Goal: Communication & Community: Participate in discussion

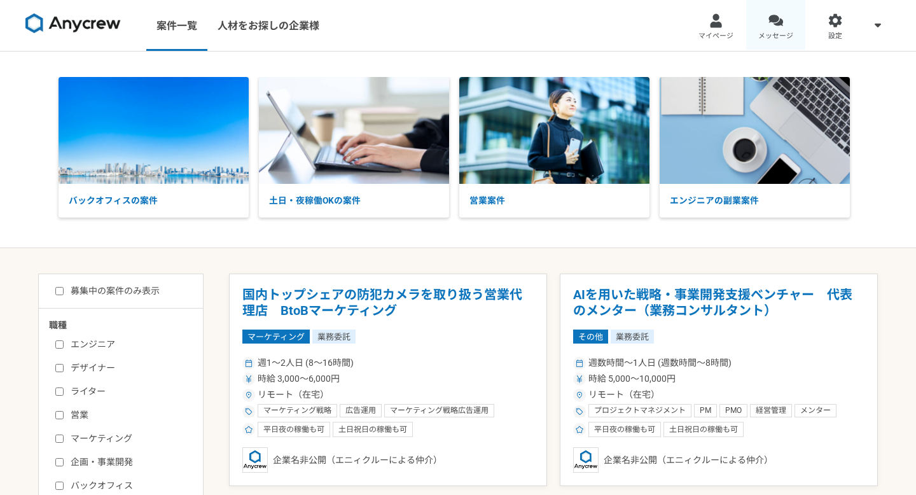
click at [763, 35] on span "メッセージ" at bounding box center [775, 36] width 35 height 10
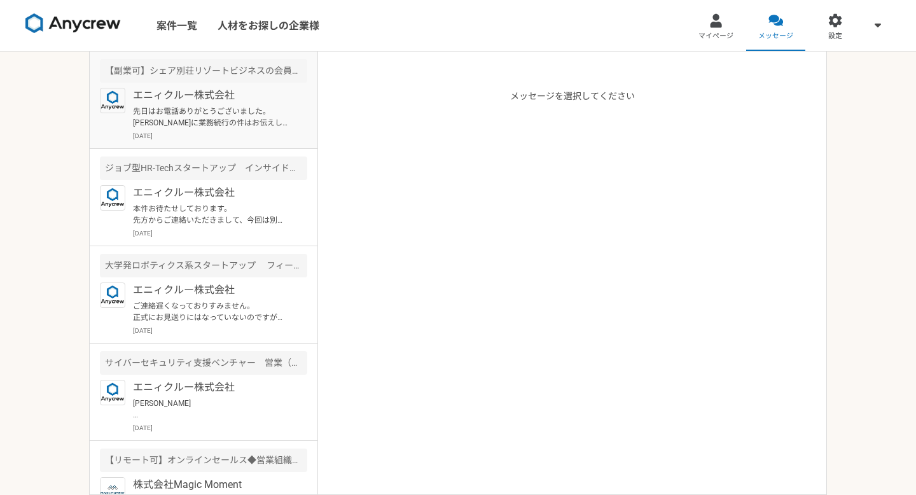
click at [256, 133] on p "[DATE]" at bounding box center [220, 136] width 174 height 10
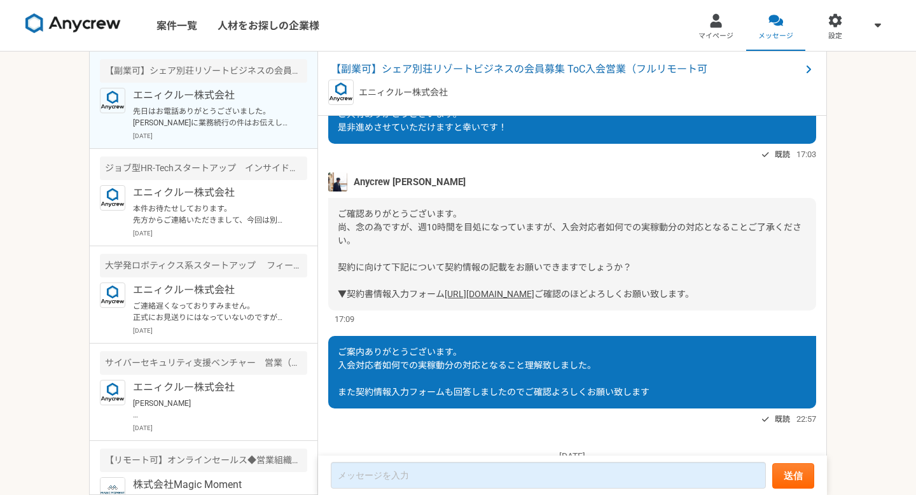
scroll to position [2338, 0]
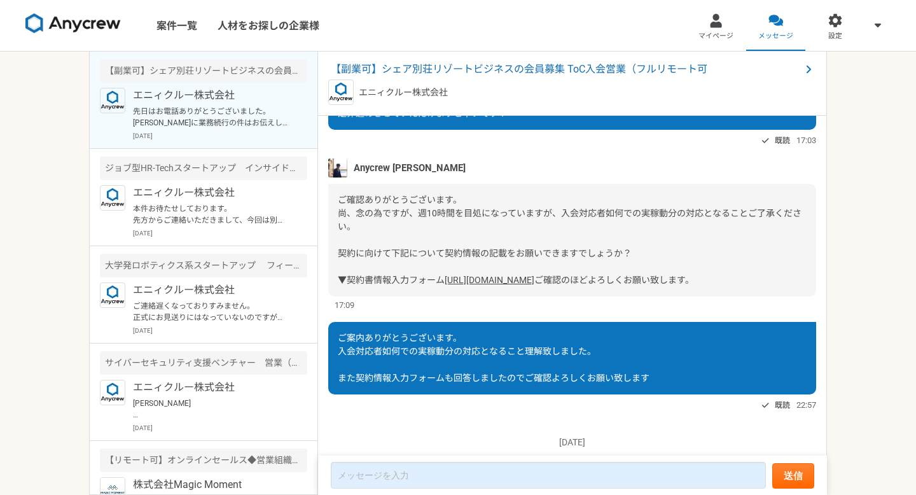
click at [454, 285] on link "[URL][DOMAIN_NAME]" at bounding box center [490, 280] width 90 height 10
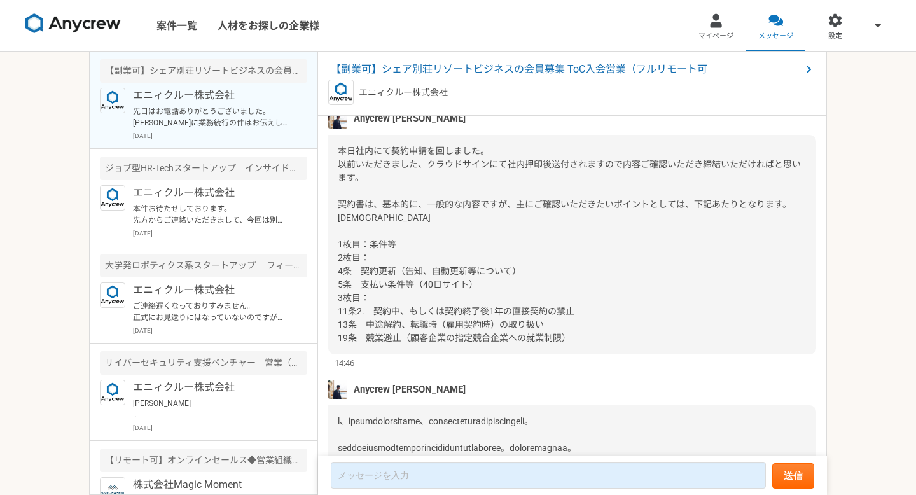
scroll to position [2704, 0]
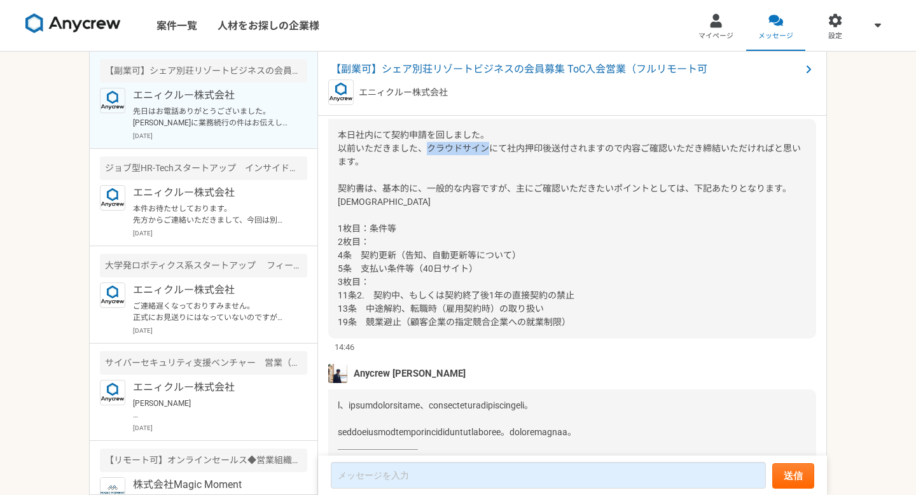
drag, startPoint x: 428, startPoint y: 200, endPoint x: 485, endPoint y: 198, distance: 58.0
click at [485, 198] on span "本日社内にて契約申請を回しました。 以前いただきました、クラウドサインにて社内押印後送付されますので内容ご確認いただき締結いただければと思います。 契約書は、…" at bounding box center [569, 228] width 463 height 197
copy span "クラウドサイン"
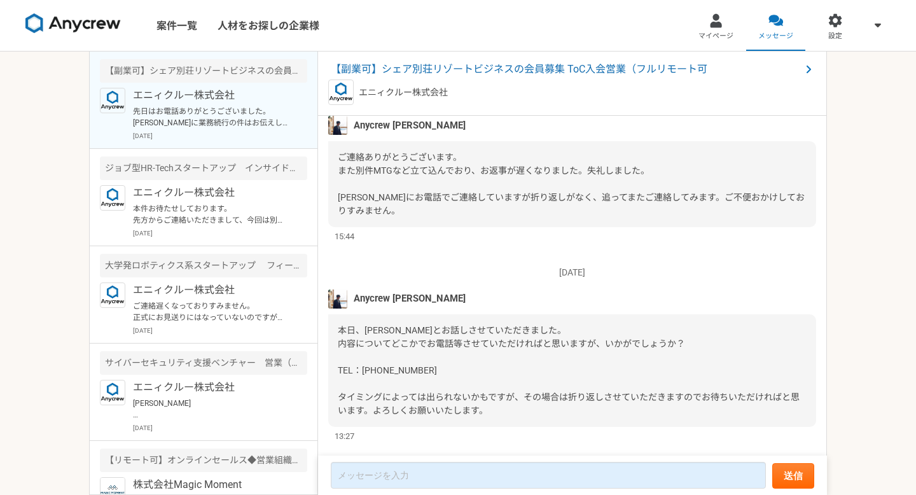
scroll to position [6064, 0]
